Goal: Find specific page/section: Find specific page/section

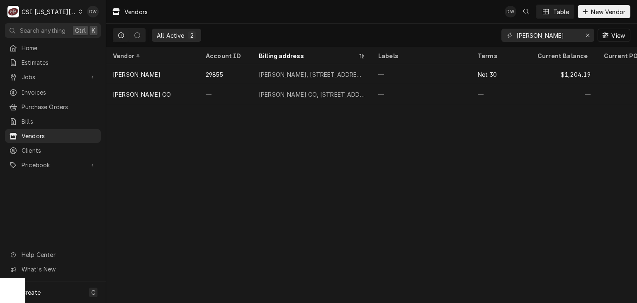
click at [67, 10] on div "C CSI Kansas City" at bounding box center [45, 11] width 80 height 17
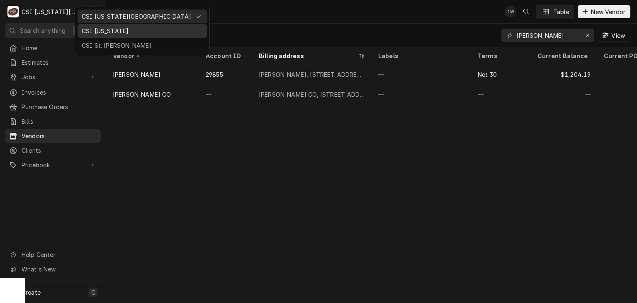
click at [98, 27] on div "CSI [US_STATE]" at bounding box center [142, 31] width 121 height 9
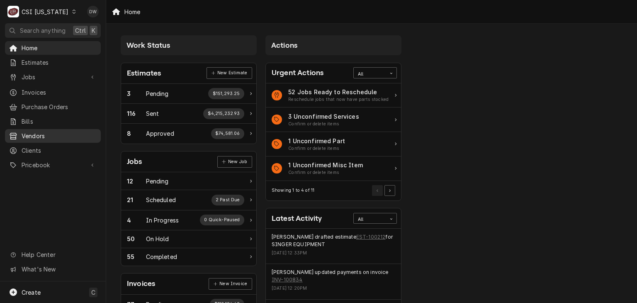
click at [33, 131] on div "Vendors" at bounding box center [53, 136] width 92 height 10
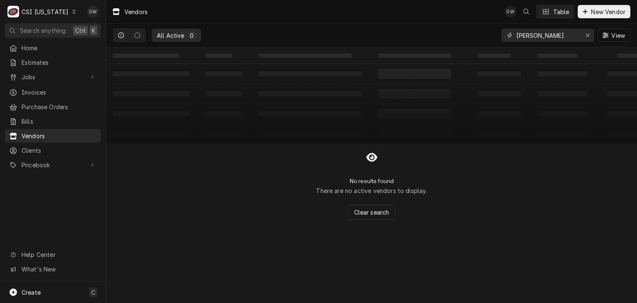
drag, startPoint x: 552, startPoint y: 31, endPoint x: 499, endPoint y: 36, distance: 53.3
click at [499, 36] on div "All Active 0 [PERSON_NAME]" at bounding box center [371, 35] width 517 height 23
type input "Dine Company"
